Goal: Information Seeking & Learning: Check status

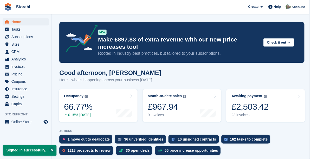
click at [265, 110] on div "£2,503.42" at bounding box center [251, 107] width 37 height 11
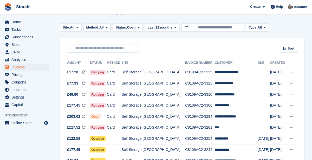
scroll to position [21, 0]
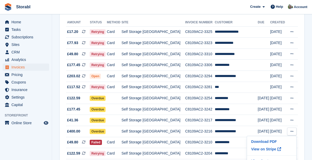
scroll to position [63, 0]
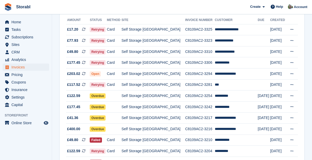
click at [291, 130] on icon at bounding box center [291, 129] width 3 height 3
click at [268, 148] on p "View on Stripe" at bounding box center [271, 147] width 45 height 8
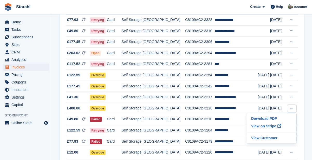
scroll to position [88, 0]
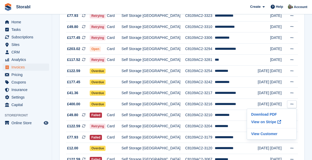
click at [195, 105] on td "C8109AC2-3216" at bounding box center [200, 104] width 30 height 11
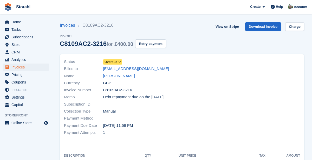
click at [127, 76] on link "Laura Staniforth" at bounding box center [119, 76] width 32 height 6
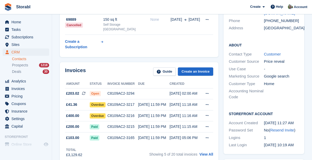
scroll to position [68, 0]
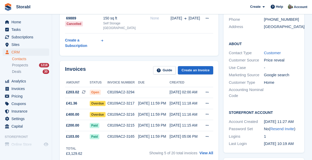
click at [204, 151] on link "View All" at bounding box center [206, 153] width 14 height 4
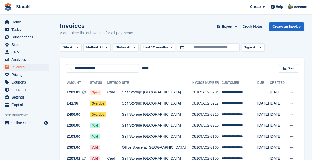
click at [207, 139] on td "C8109AC2-3165" at bounding box center [207, 137] width 30 height 11
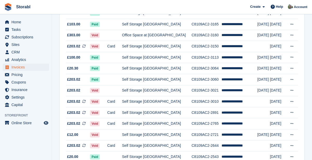
scroll to position [148, 0]
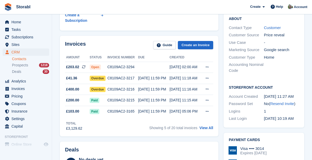
scroll to position [91, 0]
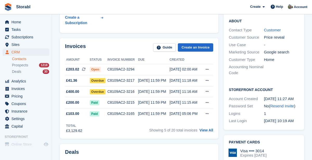
click at [176, 100] on div "[DATE] 11:15 AM" at bounding box center [185, 102] width 31 height 5
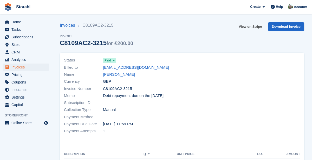
click at [253, 26] on link "View on Stripe" at bounding box center [250, 26] width 27 height 9
click at [125, 77] on link "[PERSON_NAME]" at bounding box center [119, 75] width 32 height 6
